Goal: Find specific page/section: Find specific page/section

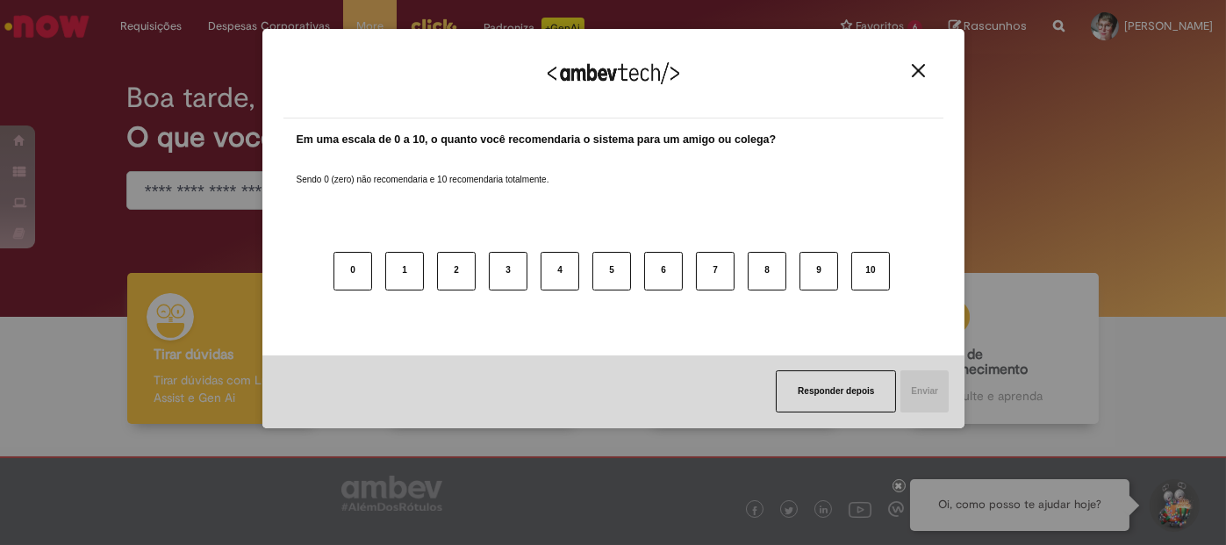
click at [923, 73] on img "Close" at bounding box center [918, 70] width 13 height 13
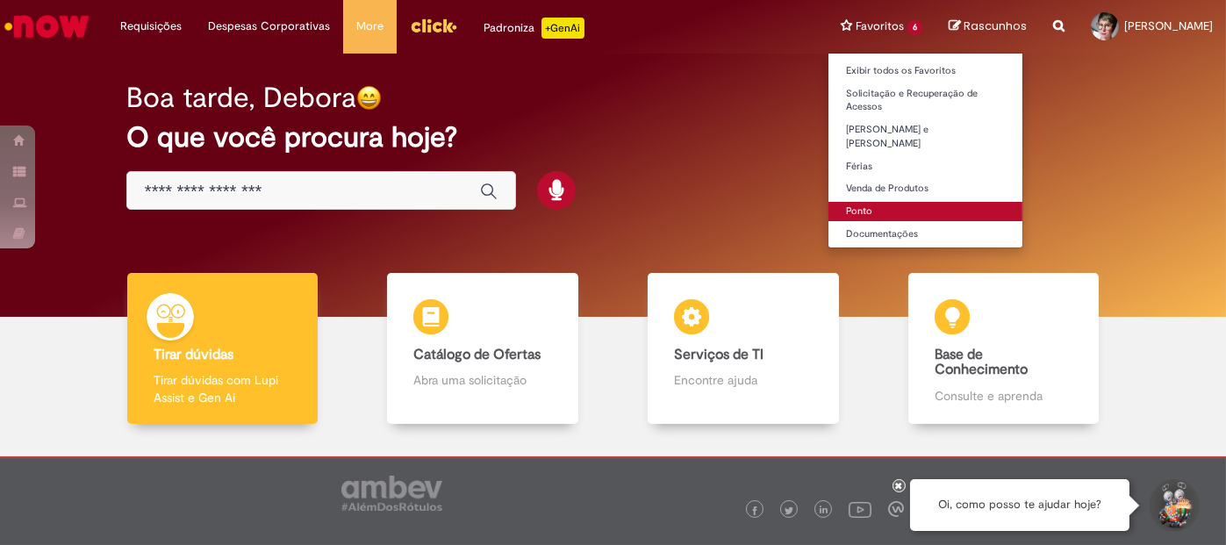
click at [836, 202] on link "Ponto" at bounding box center [926, 211] width 194 height 19
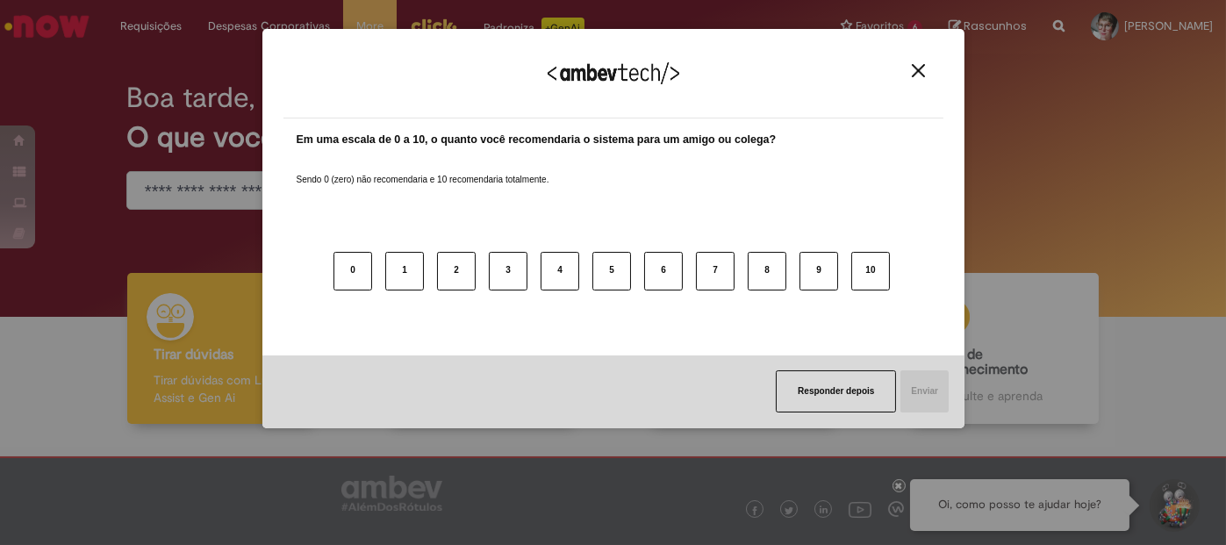
click at [913, 64] on img "Close" at bounding box center [918, 70] width 13 height 13
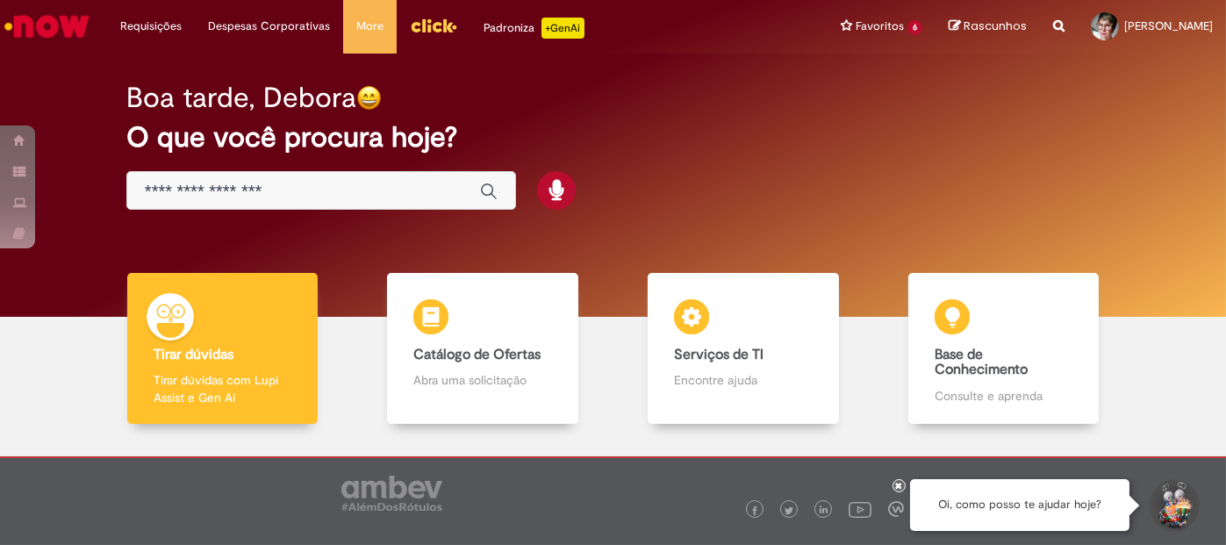
click at [634, 146] on h2 "O que você procura hoje?" at bounding box center [613, 137] width 974 height 31
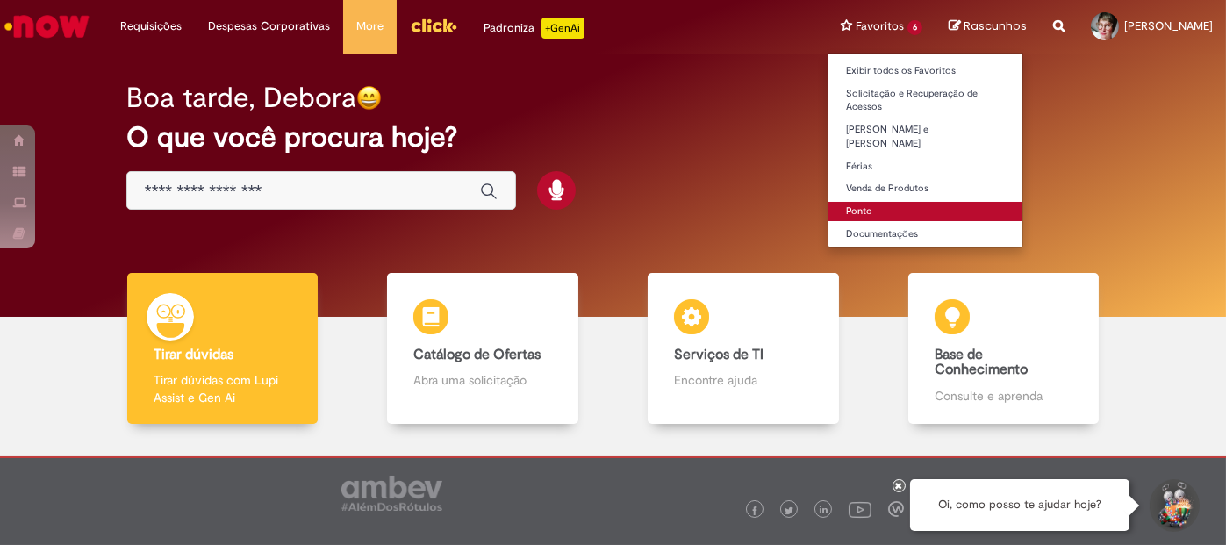
click at [842, 202] on link "Ponto" at bounding box center [926, 211] width 194 height 19
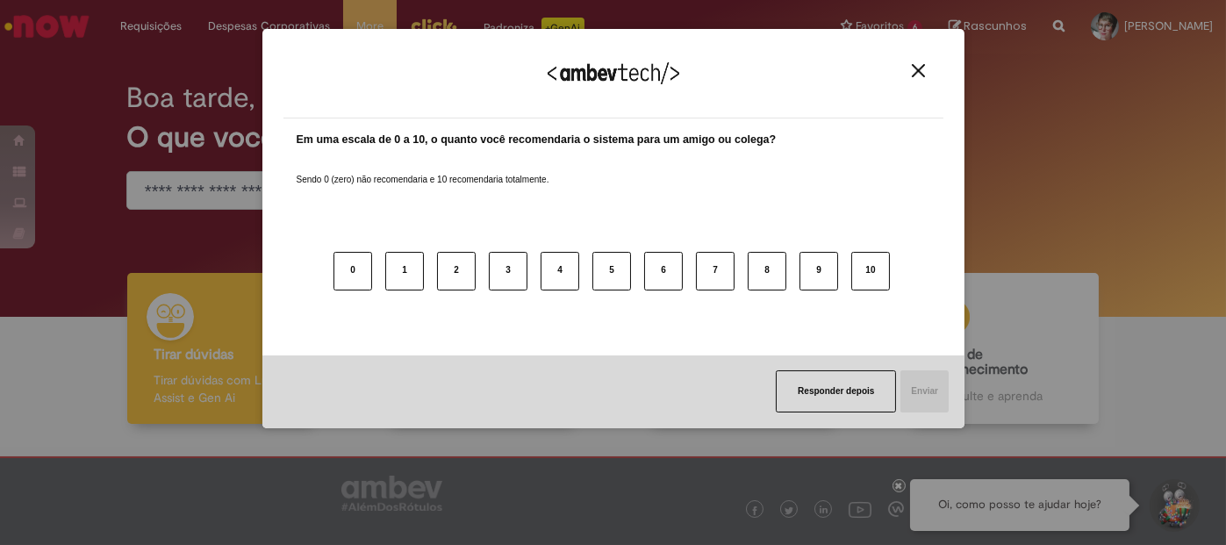
click at [917, 71] on img "Close" at bounding box center [918, 70] width 13 height 13
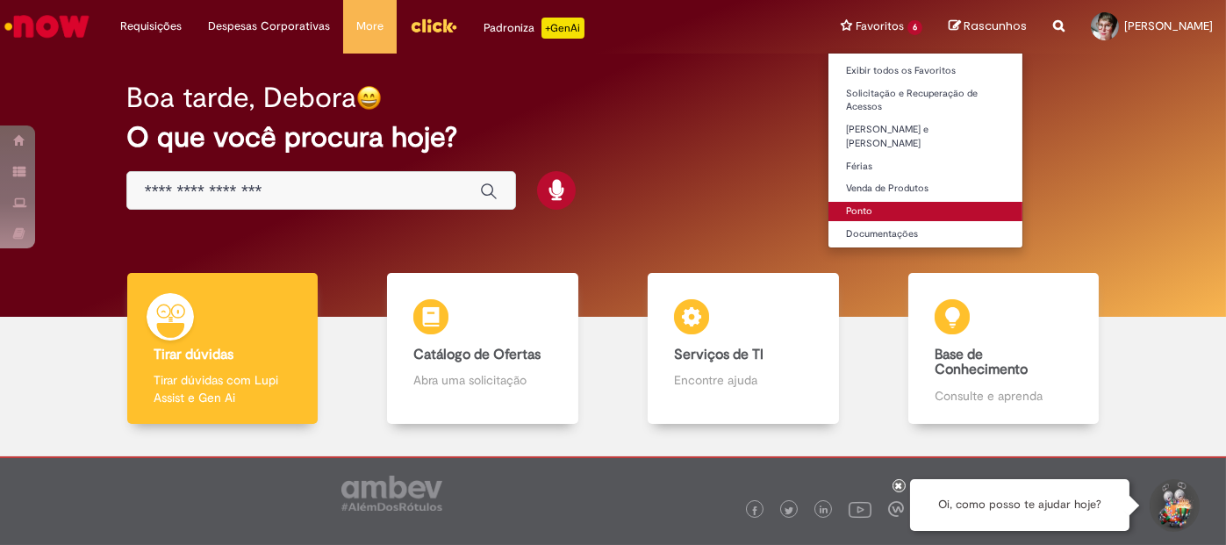
click at [850, 202] on link "Ponto" at bounding box center [926, 211] width 194 height 19
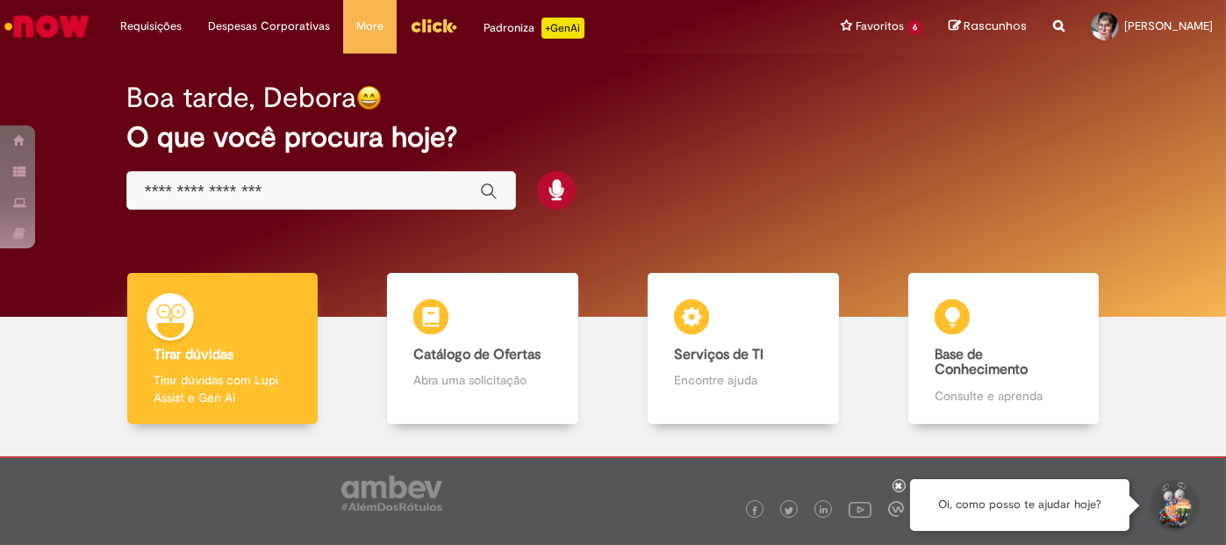
click at [421, 25] on img "Menu Cabeçalho" at bounding box center [433, 25] width 47 height 26
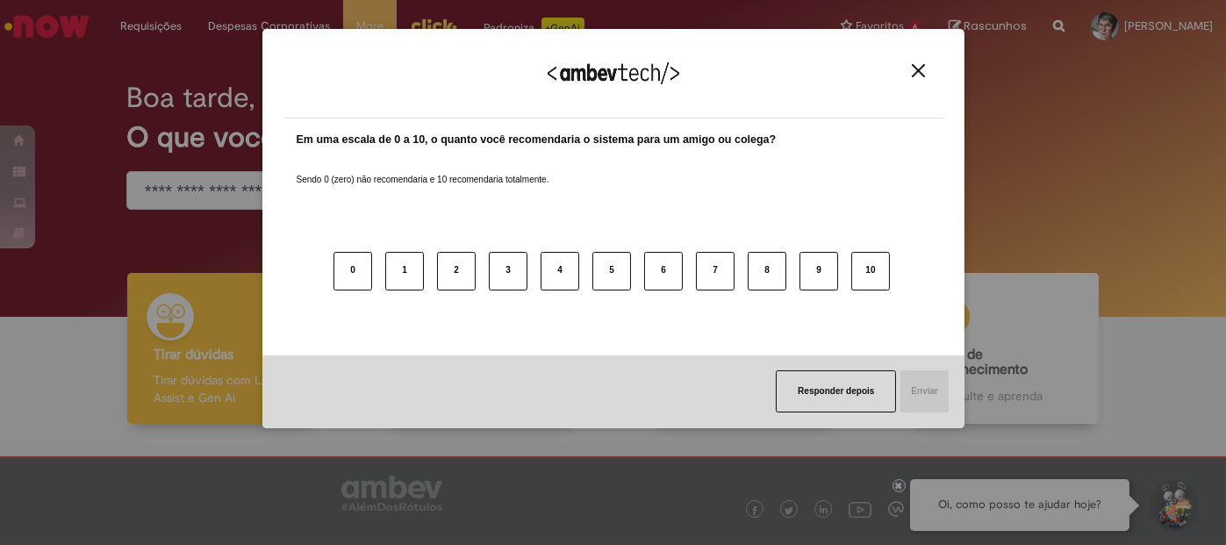
click at [923, 68] on img "Close" at bounding box center [918, 70] width 13 height 13
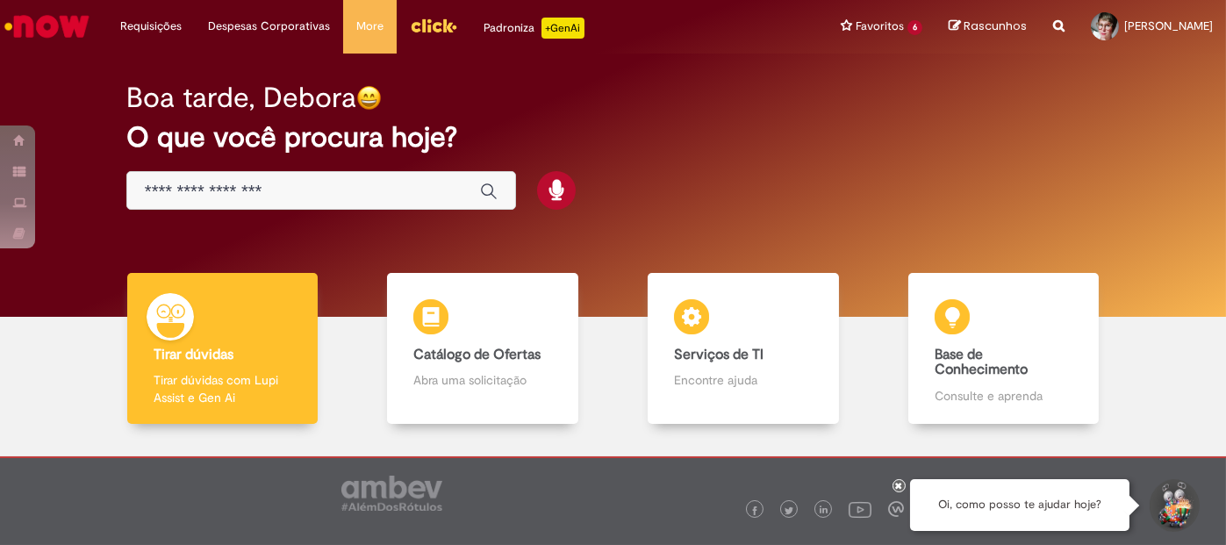
click at [433, 25] on img "Menu Cabeçalho" at bounding box center [433, 25] width 47 height 26
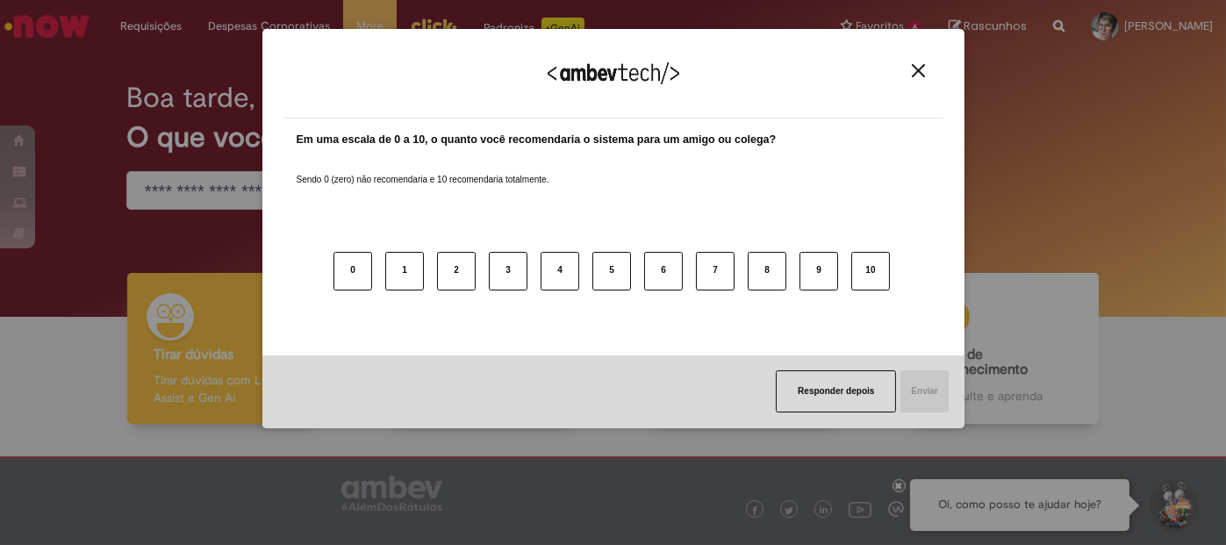
click at [917, 70] on img "Close" at bounding box center [918, 70] width 13 height 13
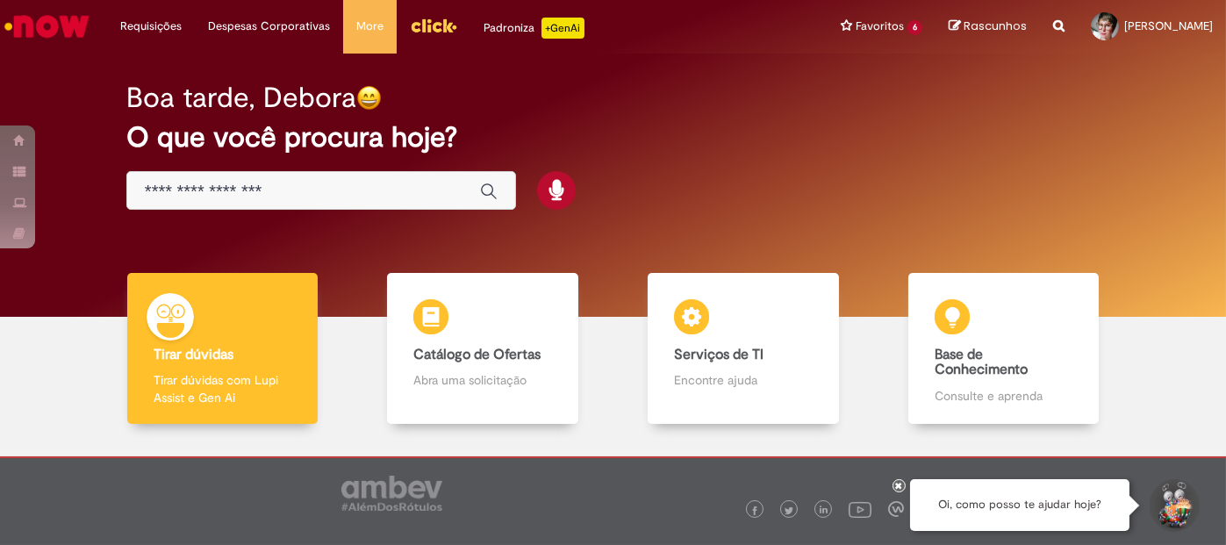
click at [432, 25] on img "Menu Cabeçalho" at bounding box center [433, 25] width 47 height 26
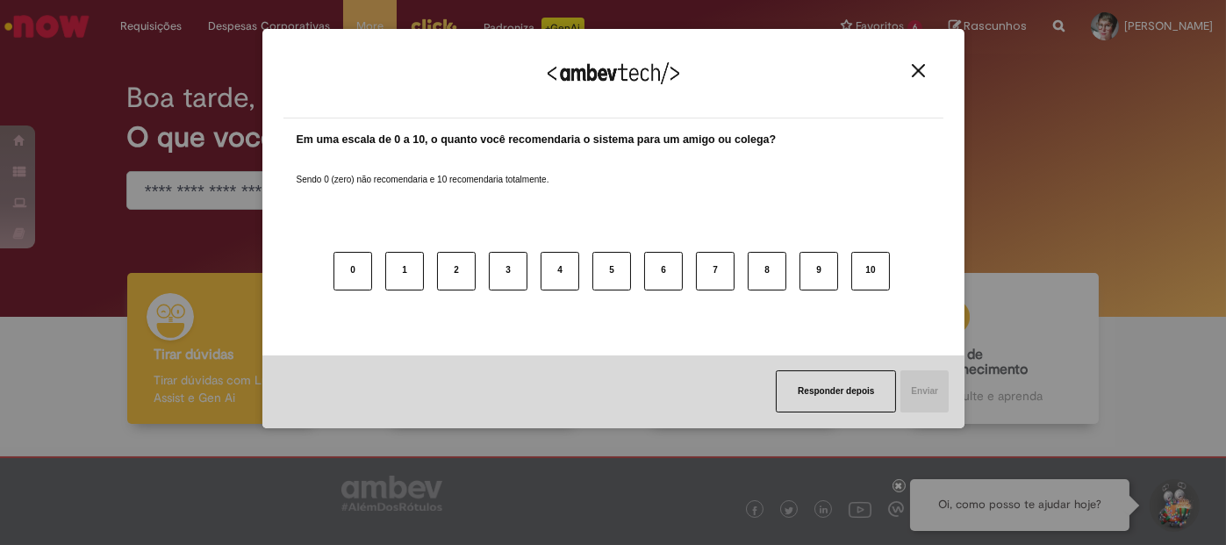
click at [924, 68] on button "Close" at bounding box center [919, 70] width 24 height 15
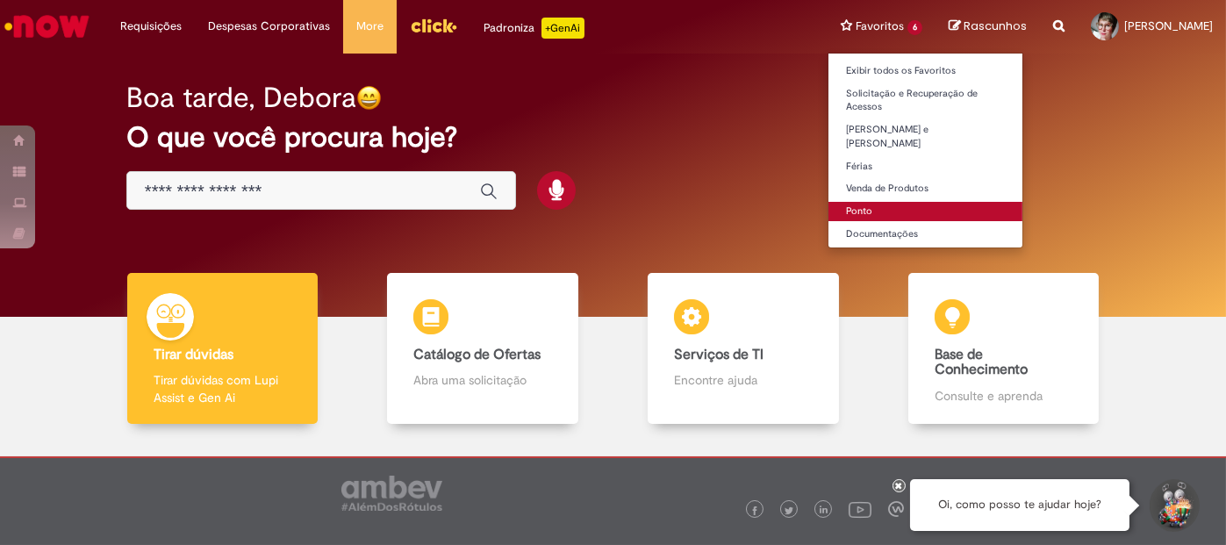
click at [854, 202] on link "Ponto" at bounding box center [926, 211] width 194 height 19
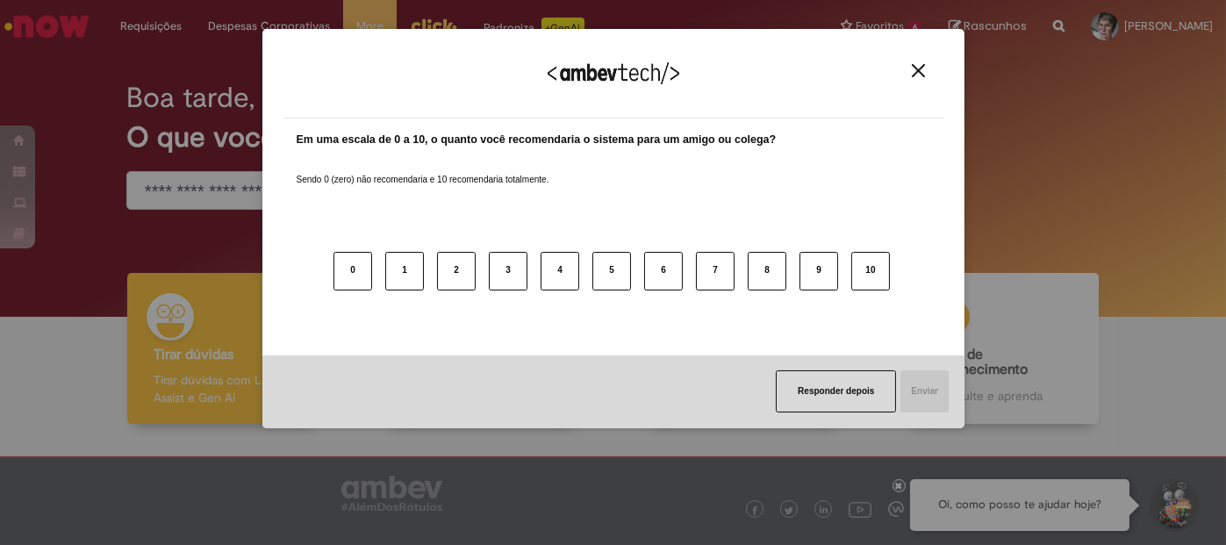
click at [916, 74] on img "Close" at bounding box center [918, 70] width 13 height 13
